Goal: Check status: Check status

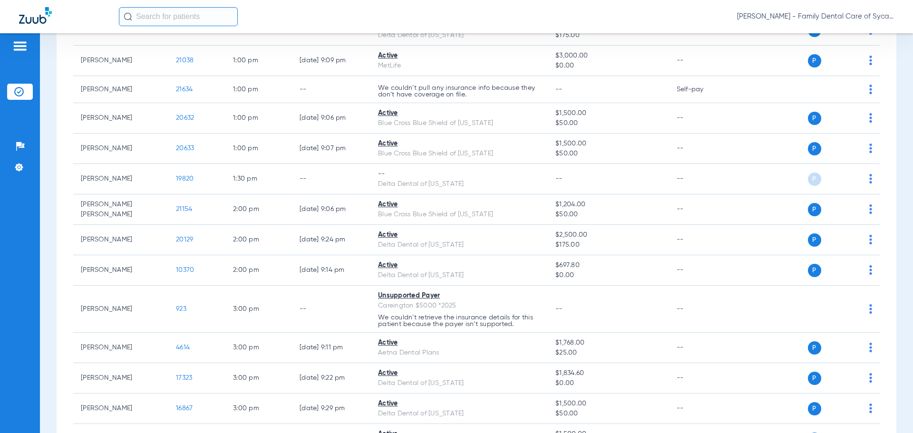
scroll to position [190, 0]
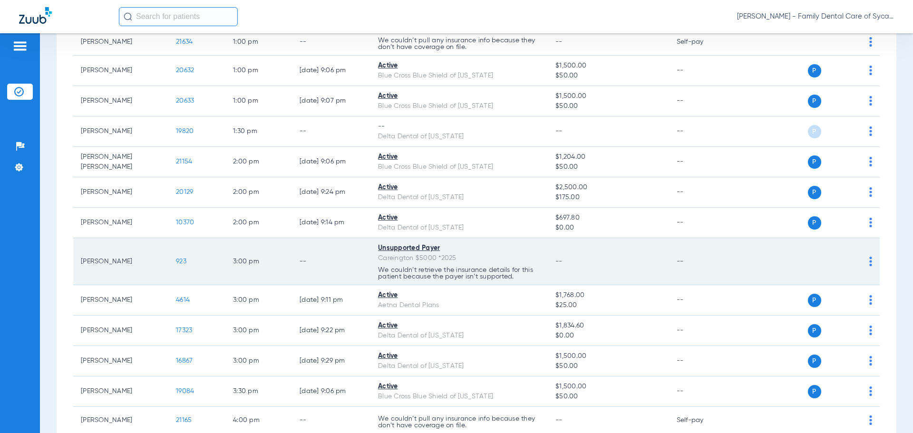
drag, startPoint x: 522, startPoint y: 275, endPoint x: 358, endPoint y: 266, distance: 163.7
click at [358, 266] on tr "[PERSON_NAME] 923 3:00 PM -- Unsupported Payer Careington $5000 *2025 We couldn…" at bounding box center [476, 261] width 806 height 47
click at [368, 266] on td "--" at bounding box center [331, 261] width 78 height 47
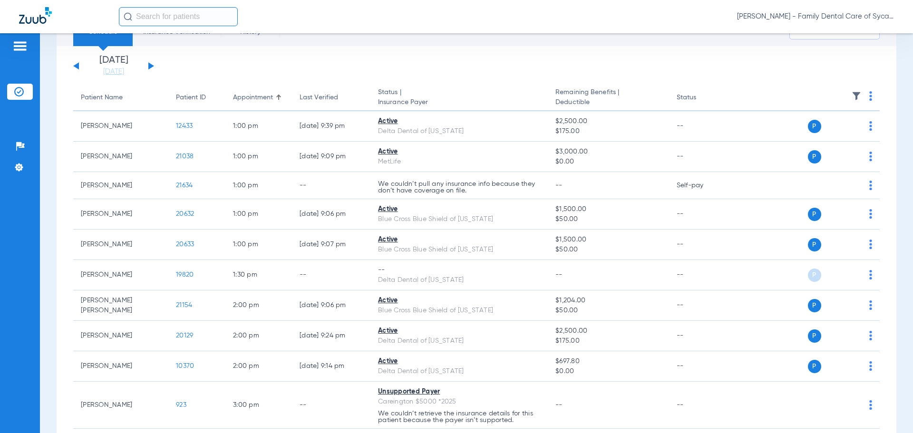
scroll to position [0, 0]
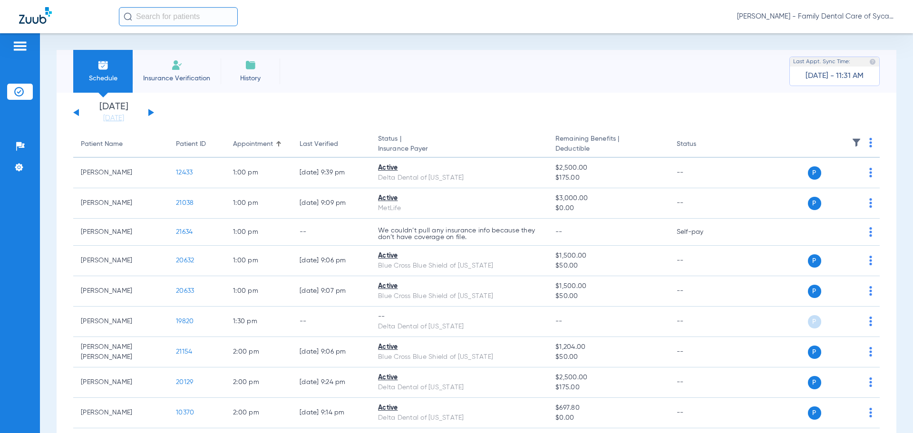
click at [147, 115] on div "[DATE] [DATE] [DATE] [DATE] [DATE] [DATE] [DATE] [DATE] [DATE] [DATE] [DATE] [D…" at bounding box center [113, 112] width 81 height 21
click at [148, 114] on button at bounding box center [151, 112] width 6 height 7
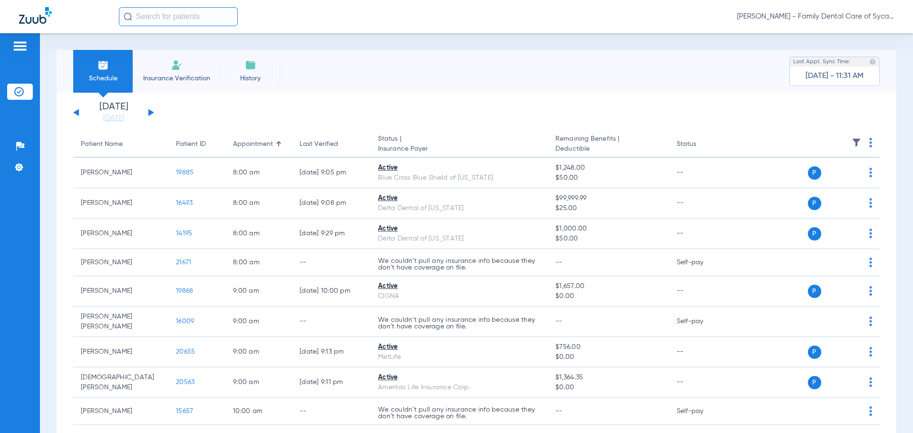
click at [152, 117] on div "[DATE] [DATE] [DATE] [DATE] [DATE] [DATE] [DATE] [DATE] [DATE] [DATE] [DATE] [D…" at bounding box center [113, 112] width 81 height 21
click at [152, 112] on button at bounding box center [151, 112] width 6 height 7
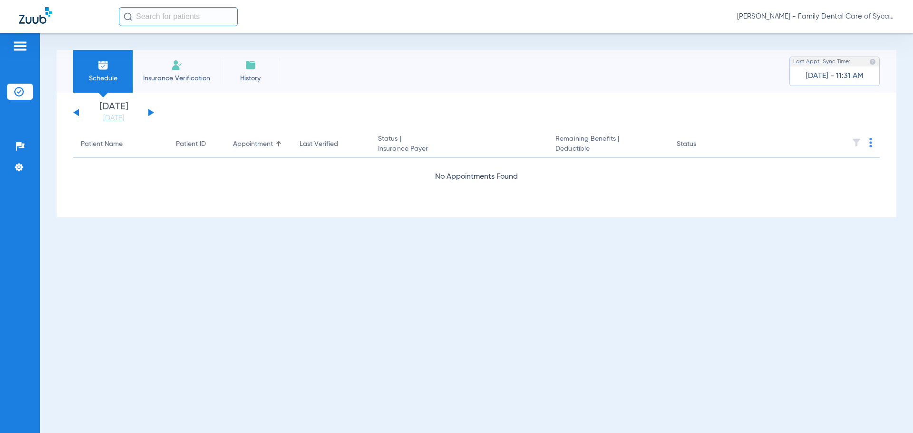
click at [152, 112] on button at bounding box center [151, 112] width 6 height 7
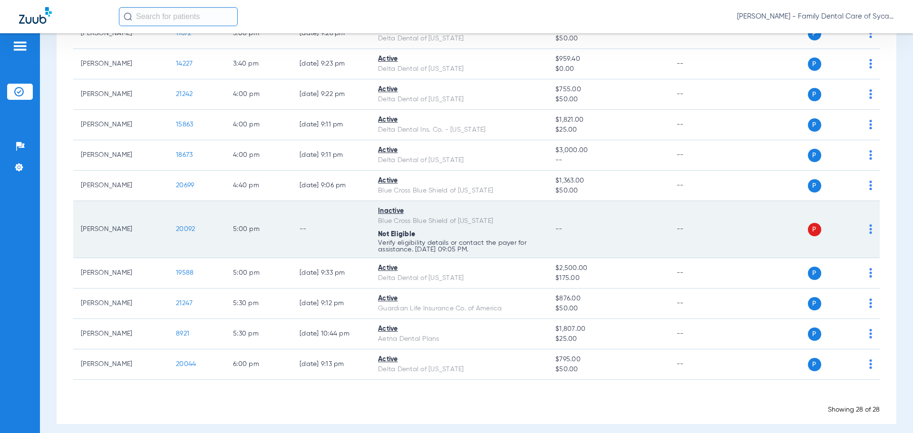
scroll to position [677, 0]
